Goal: Task Accomplishment & Management: Use online tool/utility

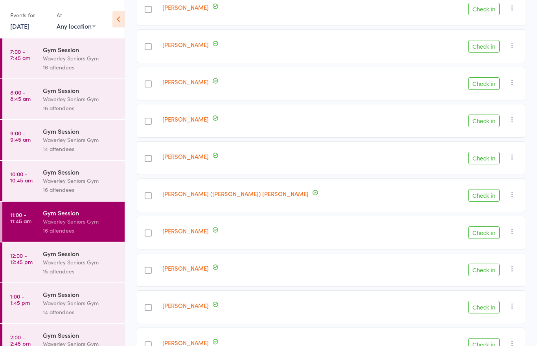
scroll to position [282, 0]
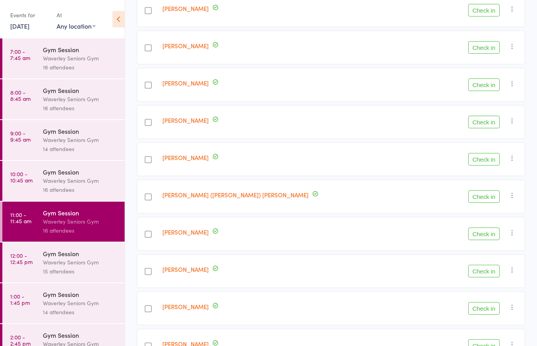
click at [152, 126] on div at bounding box center [148, 122] width 7 height 7
click at [146, 120] on input "checkbox" at bounding box center [146, 120] width 0 height 0
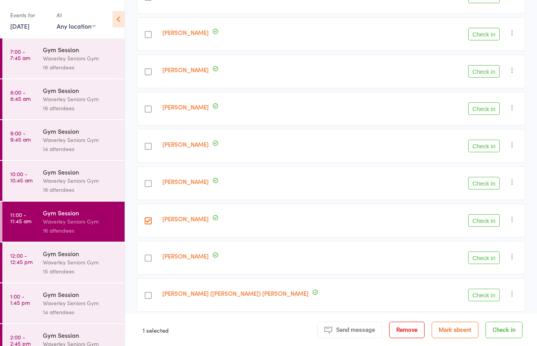
scroll to position [175, 0]
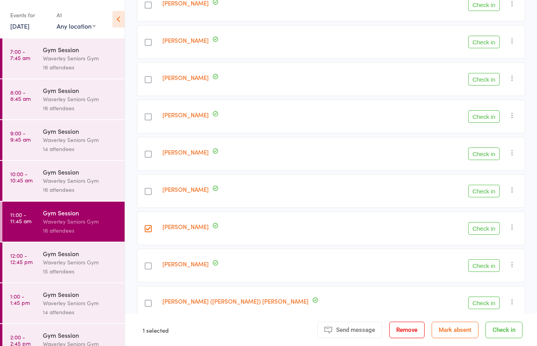
click at [483, 45] on button "Check in" at bounding box center [483, 42] width 31 height 13
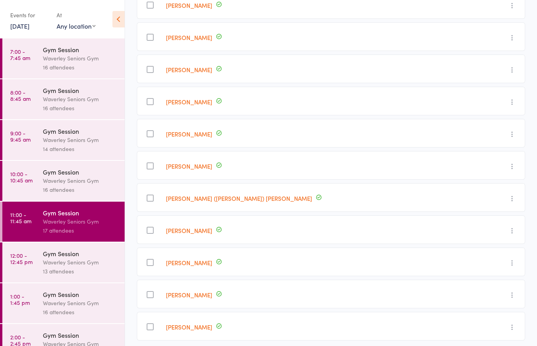
scroll to position [264, 0]
click at [522, 168] on div "Undo check-in Send message Add Note Add Task Add Flag Remove Mark absent" at bounding box center [498, 166] width 54 height 29
click at [163, 162] on div at bounding box center [150, 166] width 26 height 29
click at [156, 158] on div at bounding box center [150, 166] width 26 height 29
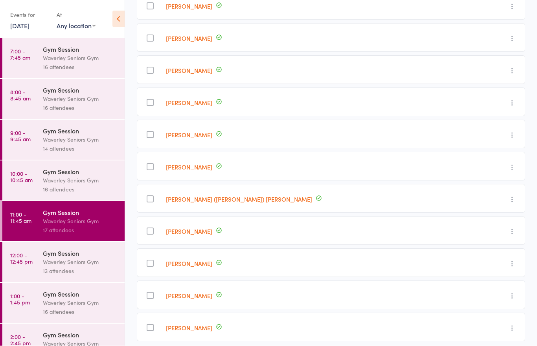
click at [154, 170] on div at bounding box center [150, 167] width 7 height 7
click at [148, 165] on input "checkbox" at bounding box center [148, 165] width 0 height 0
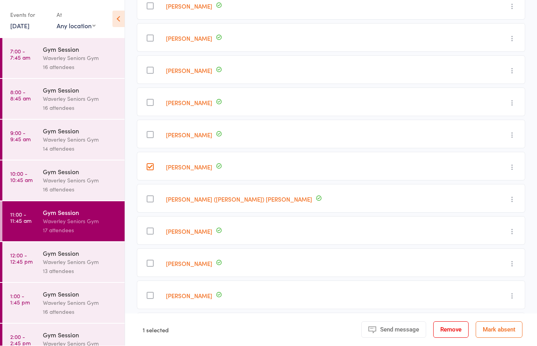
click at [508, 171] on icon "button" at bounding box center [512, 168] width 8 height 8
click at [513, 165] on icon "button" at bounding box center [512, 168] width 8 height 8
click at [514, 170] on icon "button" at bounding box center [512, 168] width 8 height 8
click at [521, 165] on div "Undo check-in Send message Add Note Add Task Add Flag Remove Mark absent" at bounding box center [498, 166] width 54 height 29
click at [514, 170] on icon "button" at bounding box center [512, 168] width 8 height 8
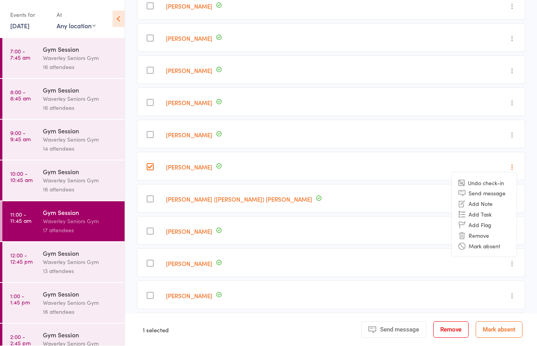
click at [521, 156] on div "Undo check-in Send message Add Note Add Task Add Flag Remove Mark absent" at bounding box center [498, 166] width 54 height 29
click at [515, 170] on icon "button" at bounding box center [512, 168] width 8 height 8
click at [154, 172] on label at bounding box center [150, 168] width 7 height 8
click at [148, 165] on input "checkbox" at bounding box center [148, 165] width 0 height 0
